Goal: Information Seeking & Learning: Learn about a topic

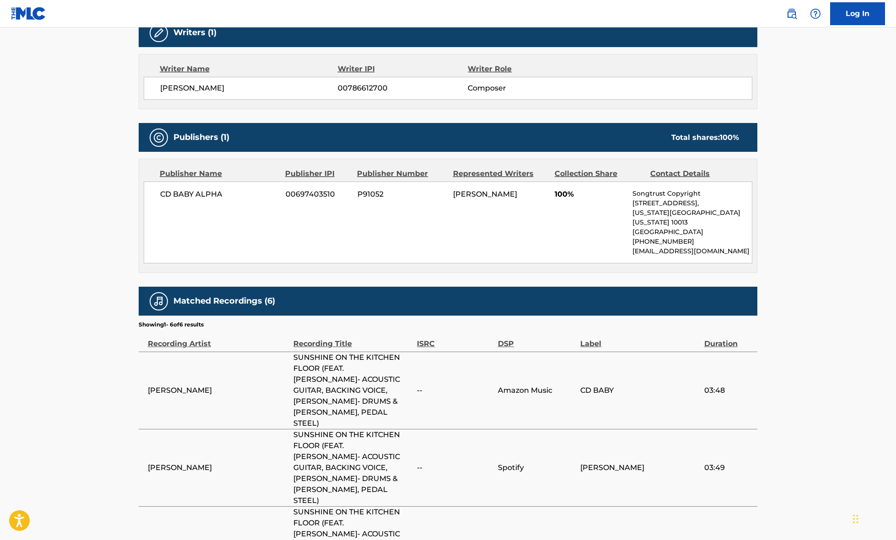
scroll to position [253, 0]
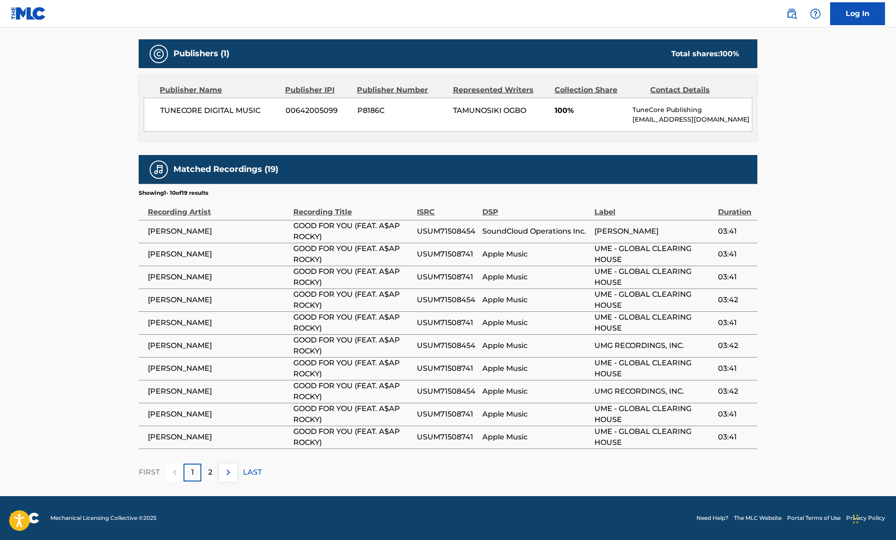
scroll to position [403, 0]
